Goal: Find specific page/section: Find specific page/section

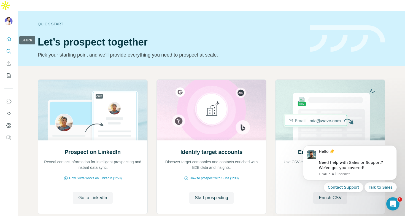
click at [10, 49] on icon "Search" at bounding box center [9, 51] width 4 height 4
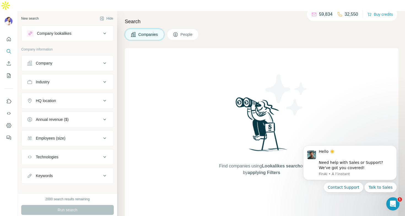
click at [93, 27] on button "Company lookalikes" at bounding box center [67, 33] width 92 height 13
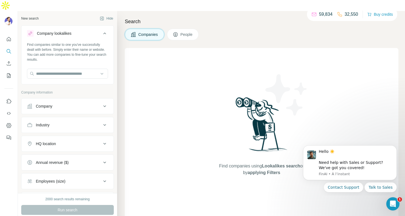
click at [93, 27] on button "Company lookalikes" at bounding box center [67, 34] width 92 height 15
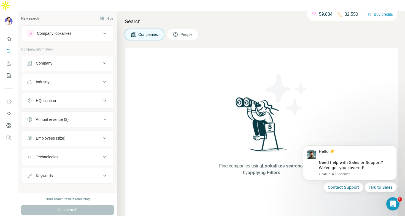
click at [187, 32] on span "People" at bounding box center [187, 35] width 13 height 6
